Goal: Complete application form

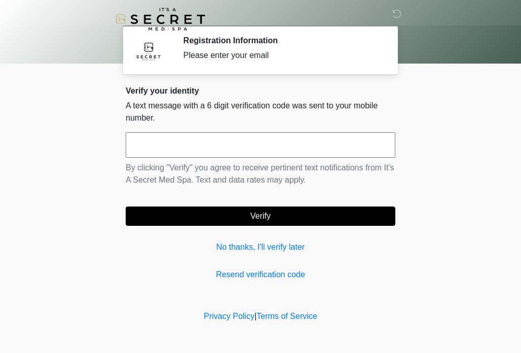
click at [230, 141] on input "text" at bounding box center [261, 144] width 270 height 25
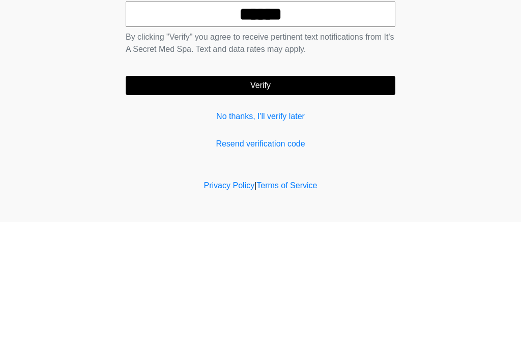
type input "******"
click at [295, 206] on button "Verify" at bounding box center [261, 215] width 270 height 19
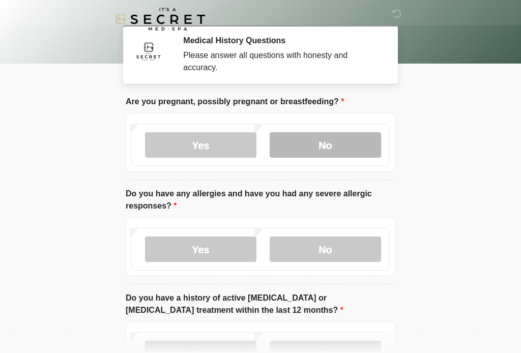
click at [334, 143] on label "No" at bounding box center [325, 144] width 111 height 25
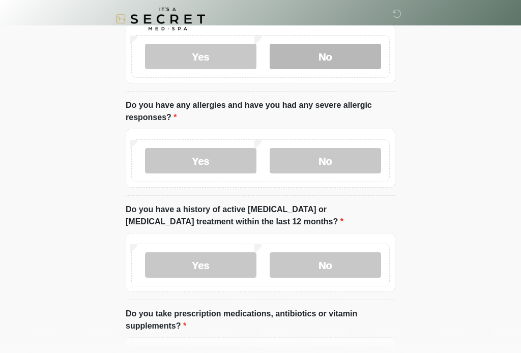
scroll to position [96, 0]
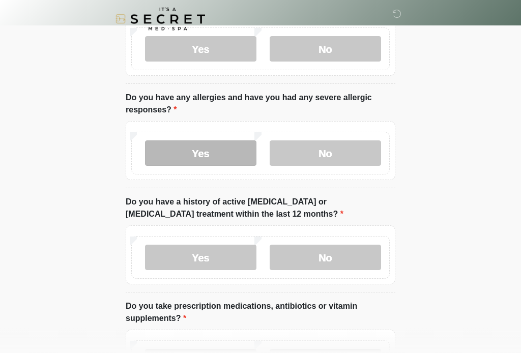
click at [211, 162] on label "Yes" at bounding box center [200, 153] width 111 height 25
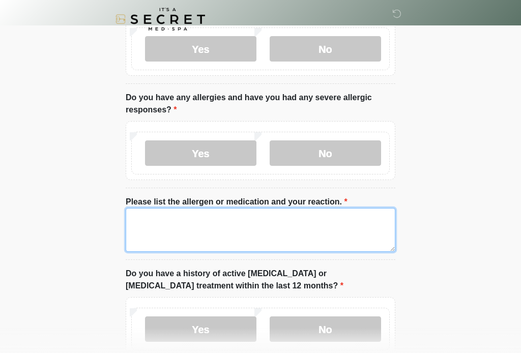
click at [225, 229] on textarea "Please list the allergen or medication and your reaction." at bounding box center [261, 230] width 270 height 44
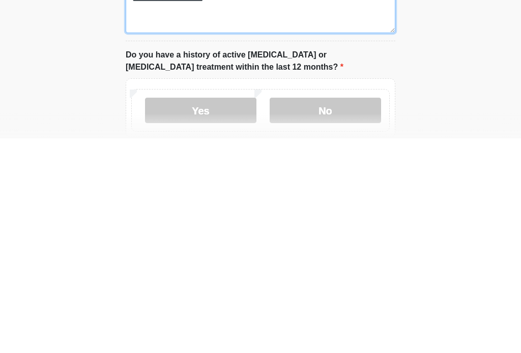
scroll to position [109, 0]
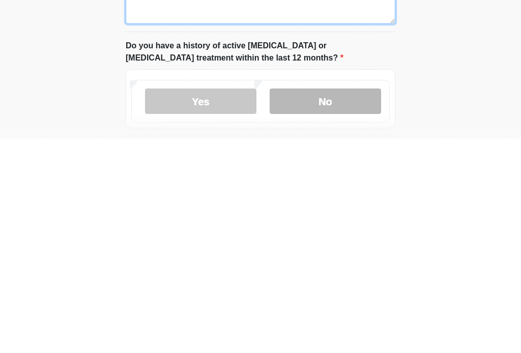
type textarea "**********"
click at [342, 303] on label "No" at bounding box center [325, 315] width 111 height 25
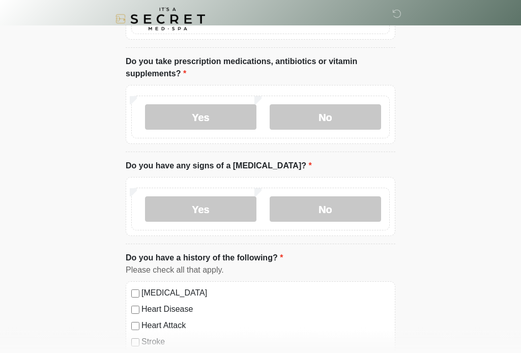
scroll to position [413, 0]
click at [217, 114] on label "Yes" at bounding box center [200, 116] width 111 height 25
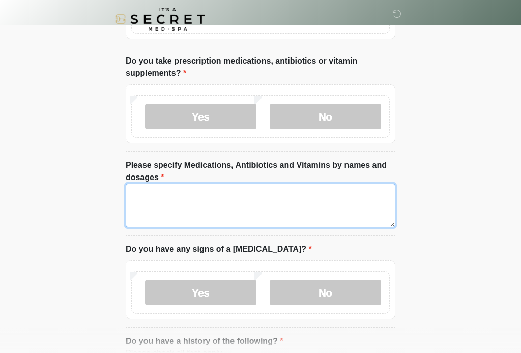
click at [206, 195] on textarea "Please specify Medications, Antibiotics and Vitamins by names and dosages" at bounding box center [261, 206] width 270 height 44
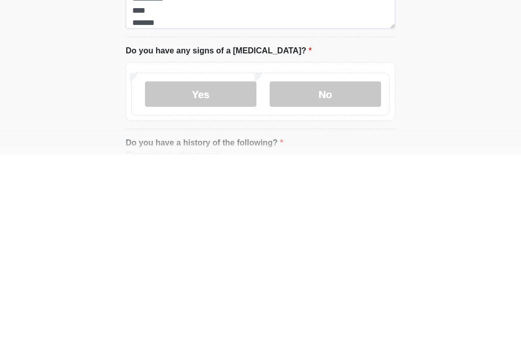
scroll to position [611, 0]
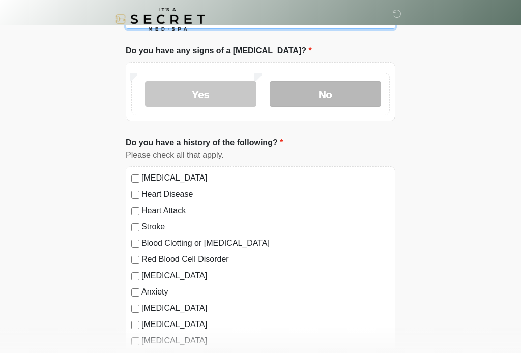
type textarea "**********"
click at [326, 92] on label "No" at bounding box center [325, 93] width 111 height 25
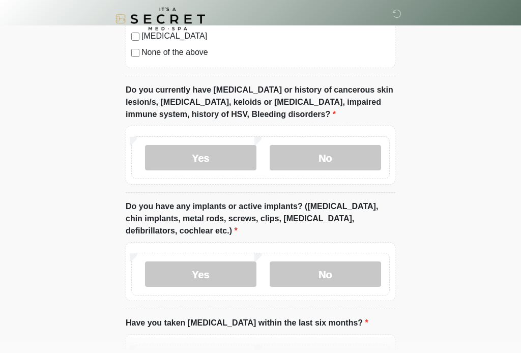
scroll to position [916, 0]
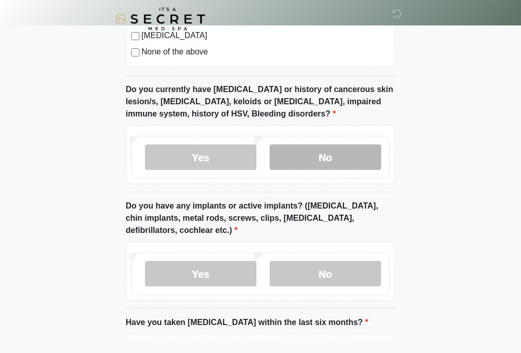
click at [345, 151] on label "No" at bounding box center [325, 157] width 111 height 25
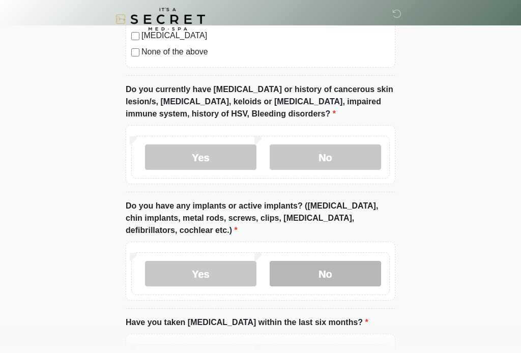
click at [333, 267] on label "No" at bounding box center [325, 273] width 111 height 25
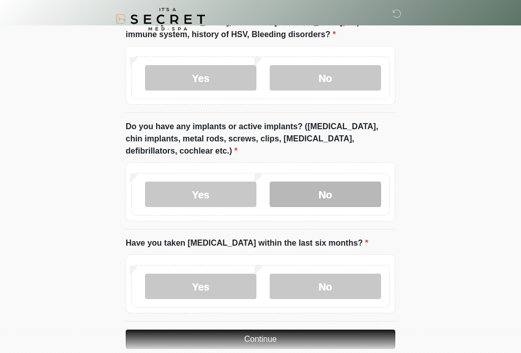
scroll to position [1028, 0]
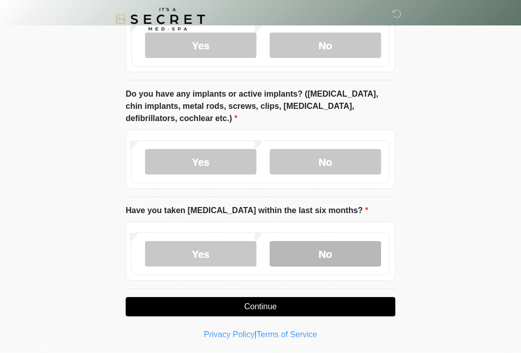
click at [336, 249] on label "No" at bounding box center [325, 253] width 111 height 25
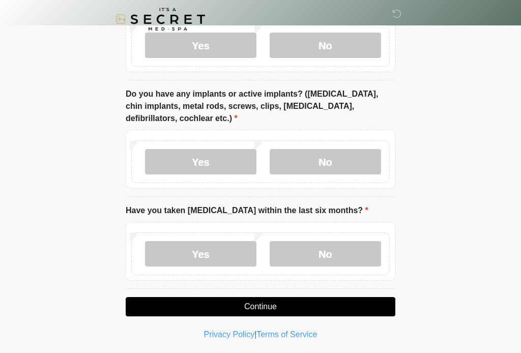
click at [273, 306] on button "Continue" at bounding box center [261, 306] width 270 height 19
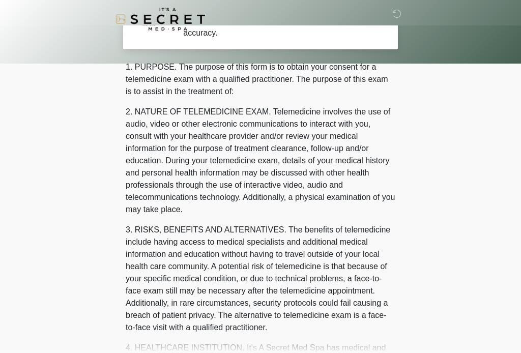
scroll to position [0, 0]
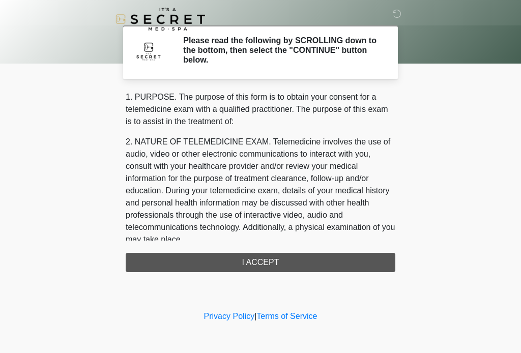
click at [274, 255] on div "1. PURPOSE. The purpose of this form is to obtain your consent for a telemedici…" at bounding box center [261, 181] width 270 height 181
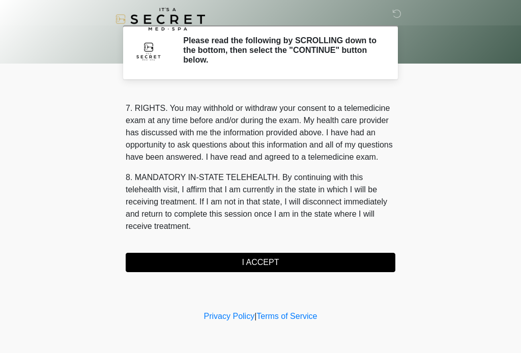
scroll to position [440, 0]
click at [265, 262] on button "I ACCEPT" at bounding box center [261, 262] width 270 height 19
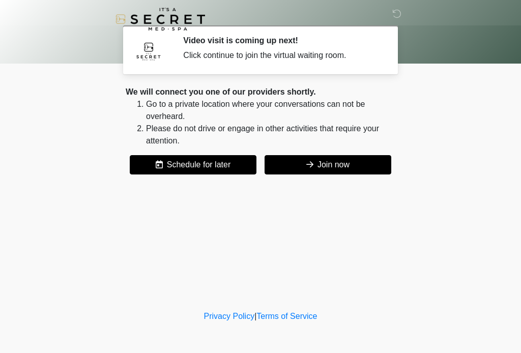
click at [342, 163] on button "Join now" at bounding box center [327, 164] width 127 height 19
